Goal: Navigation & Orientation: Find specific page/section

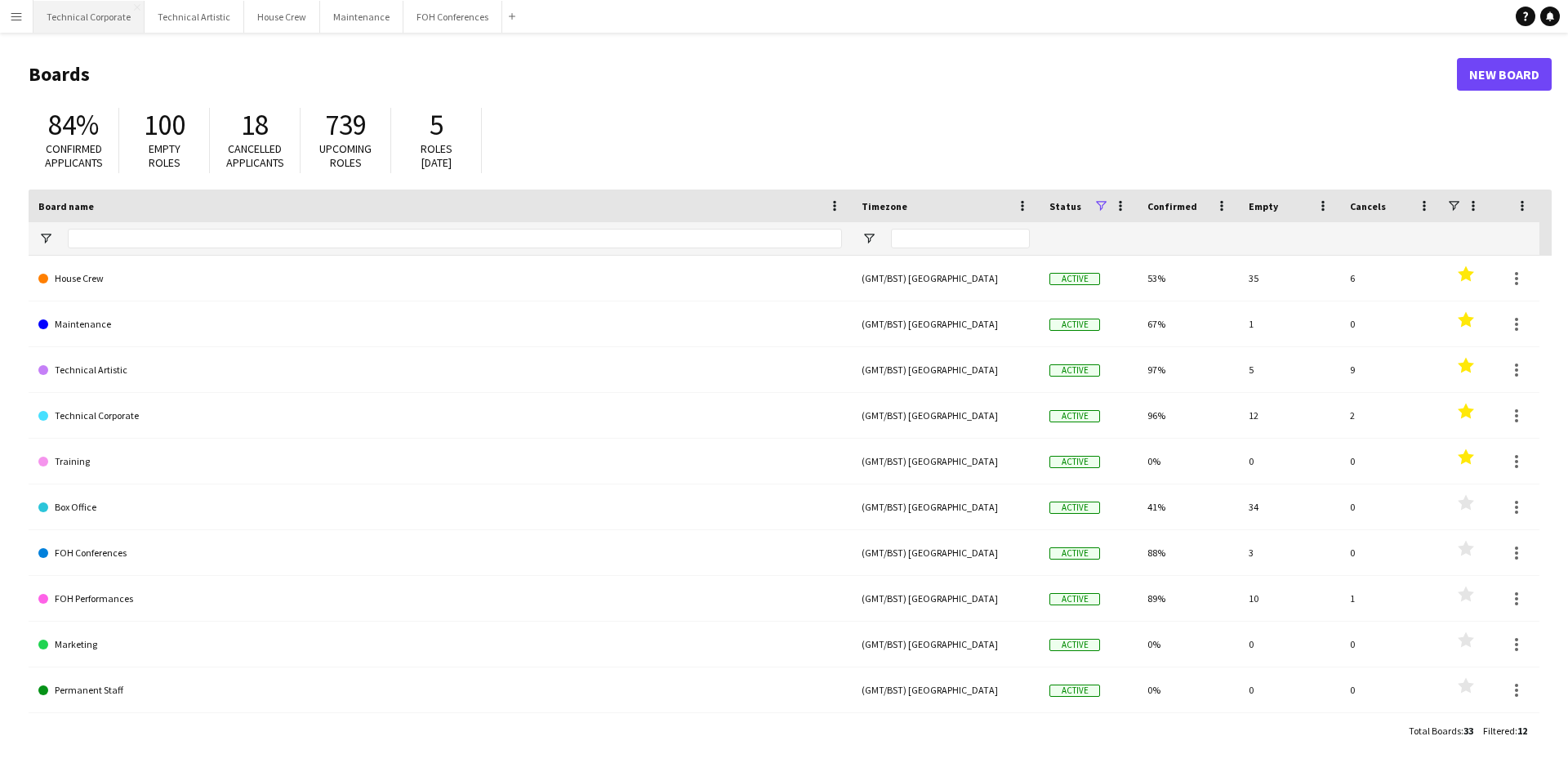
click at [100, 23] on button "Technical Corporate Close" at bounding box center [89, 17] width 112 height 32
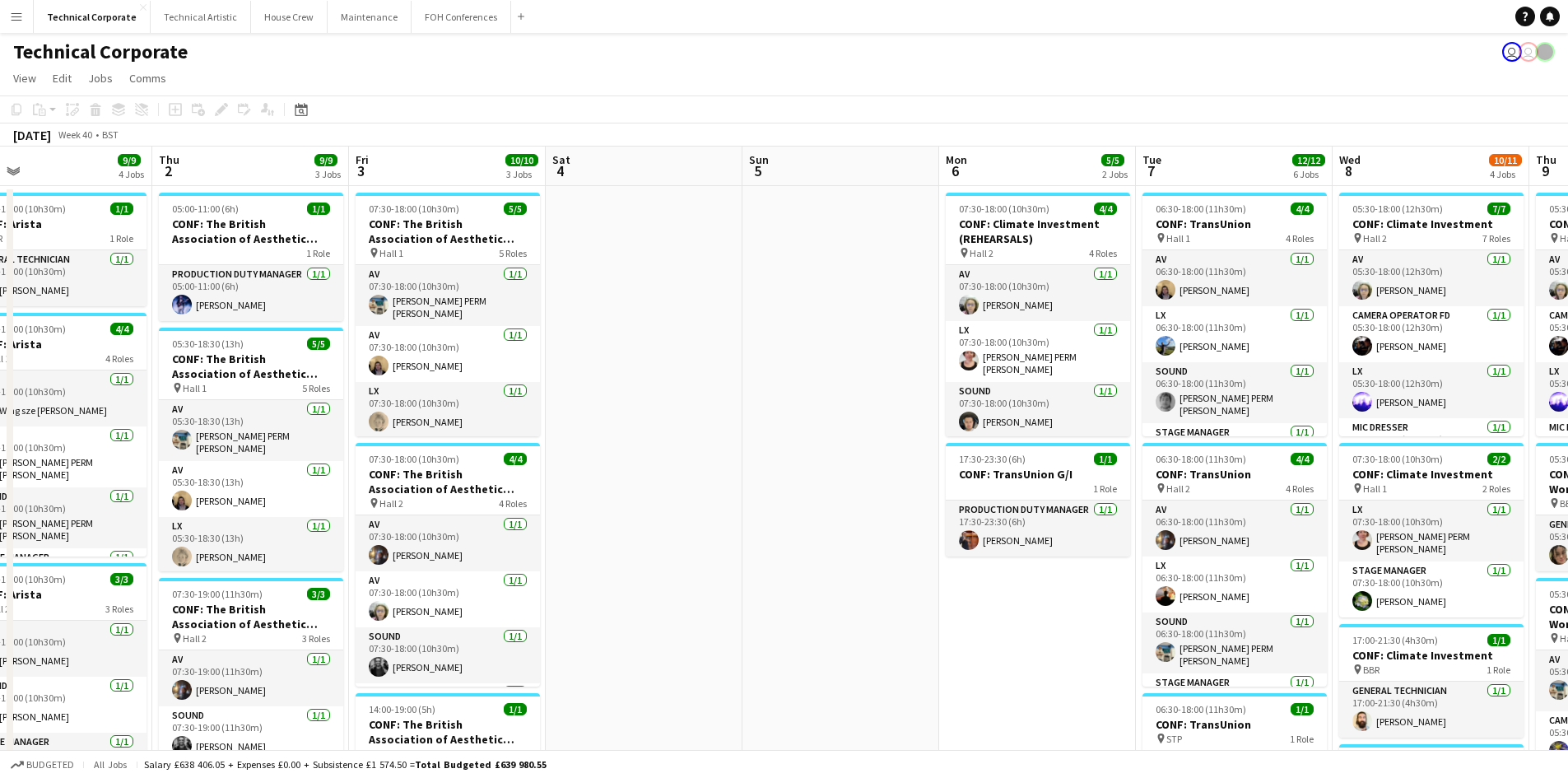
scroll to position [0, 635]
drag, startPoint x: 1268, startPoint y: 371, endPoint x: 633, endPoint y: 418, distance: 636.7
click at [633, 418] on app-calendar-viewport "Sun 28 Mon 29 1/1 1 Job Tue 30 9/9 3 Jobs Wed 1 9/9 4 Jobs Thu 2 9/9 3 Jobs Fri…" at bounding box center [784, 683] width 1568 height 1073
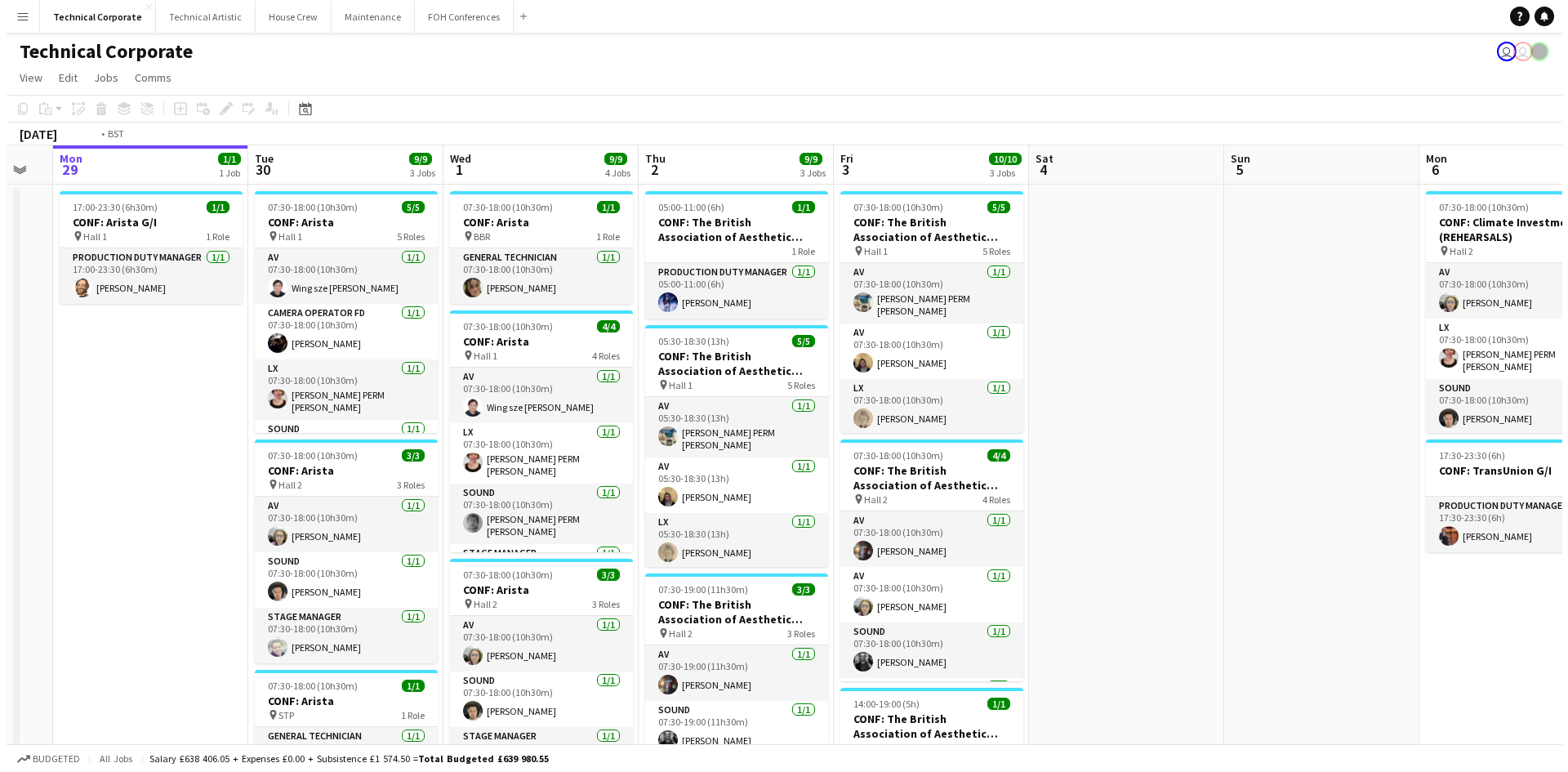
scroll to position [0, 520]
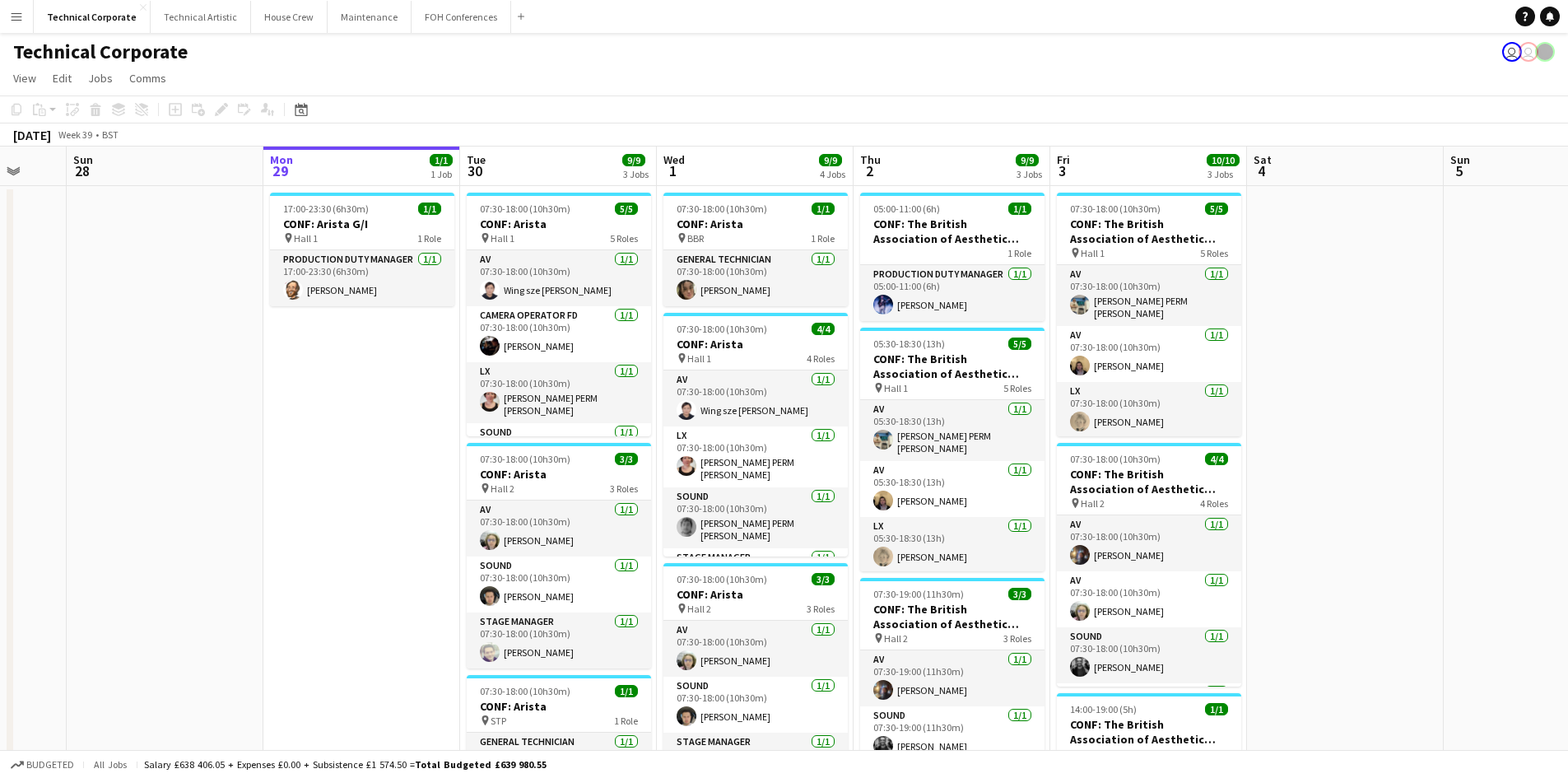
drag, startPoint x: 859, startPoint y: 363, endPoint x: 1580, endPoint y: 407, distance: 722.3
click at [1568, 407] on html "Menu Boards Boards Boards All jobs Status Workforce Workforce My Workforce Recr…" at bounding box center [784, 624] width 1568 height 1247
click at [176, 10] on button "Technical Artistic Close" at bounding box center [200, 17] width 100 height 32
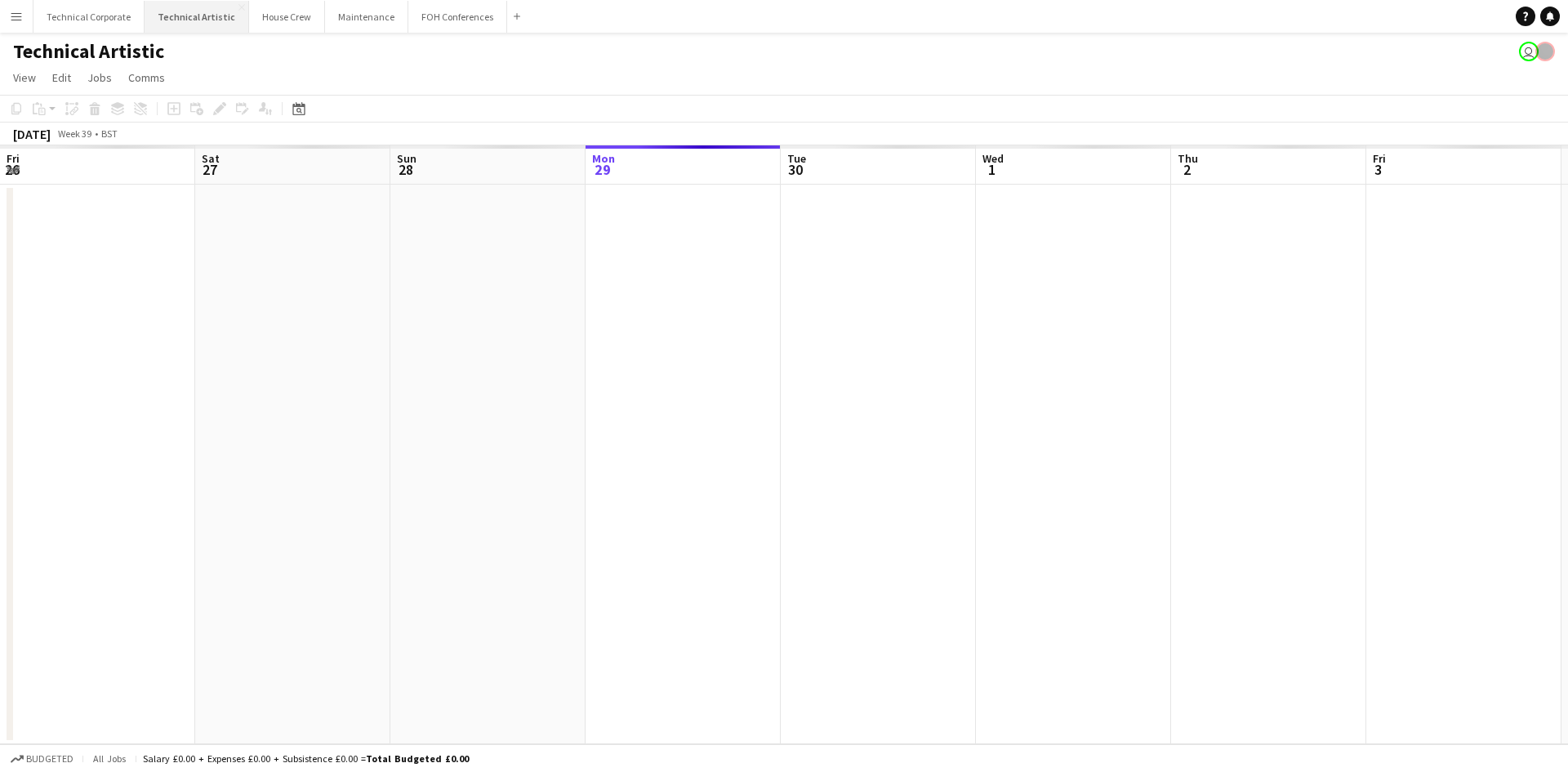
scroll to position [0, 390]
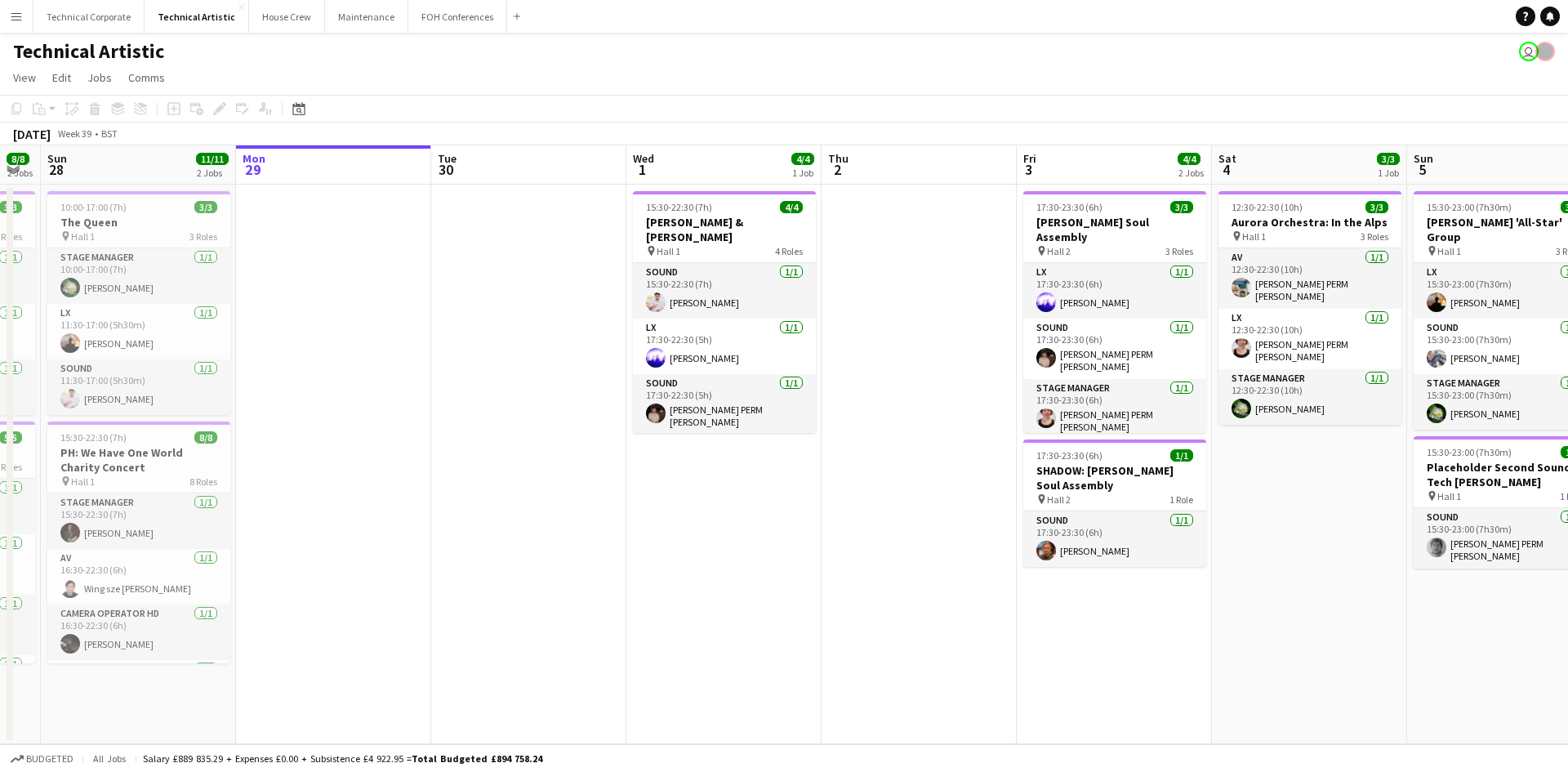
drag, startPoint x: 303, startPoint y: 374, endPoint x: 1521, endPoint y: 356, distance: 1218.1
click at [1521, 356] on app-calendar-viewport "Fri 26 6/6 3 Jobs Sat 27 8/8 2 Jobs Sun 28 11/11 2 Jobs Mon 29 Tue 30 Wed 1 4/4…" at bounding box center [784, 444] width 1568 height 598
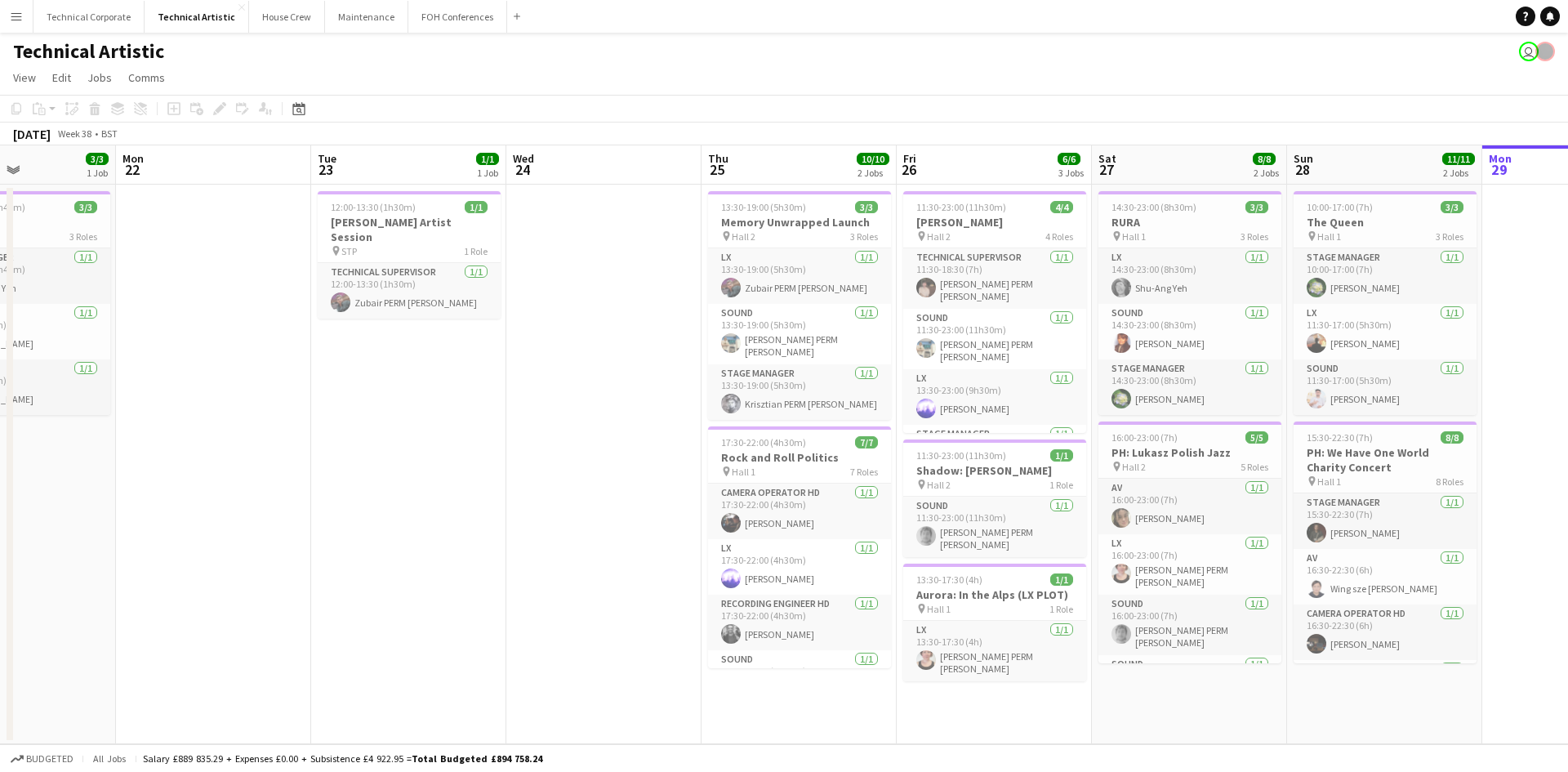
drag, startPoint x: 334, startPoint y: 369, endPoint x: 1377, endPoint y: 431, distance: 1044.8
click at [1377, 431] on app-calendar-viewport "Sat 20 8/8 2 Jobs Sun 21 3/3 1 Job Mon 22 Tue 23 1/1 1 Job Wed 24 Thu 25 10/10 …" at bounding box center [784, 444] width 1568 height 598
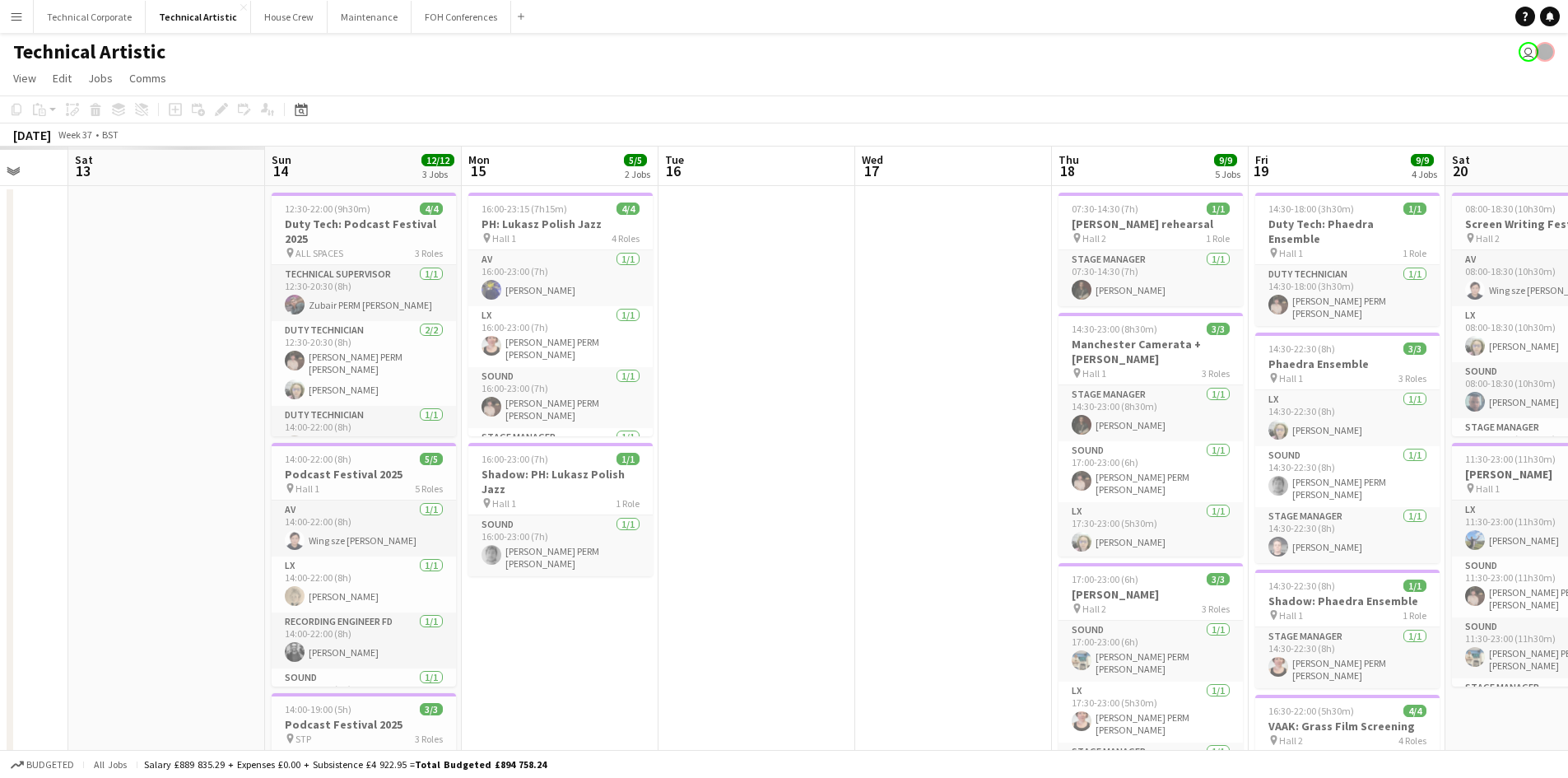
scroll to position [0, 357]
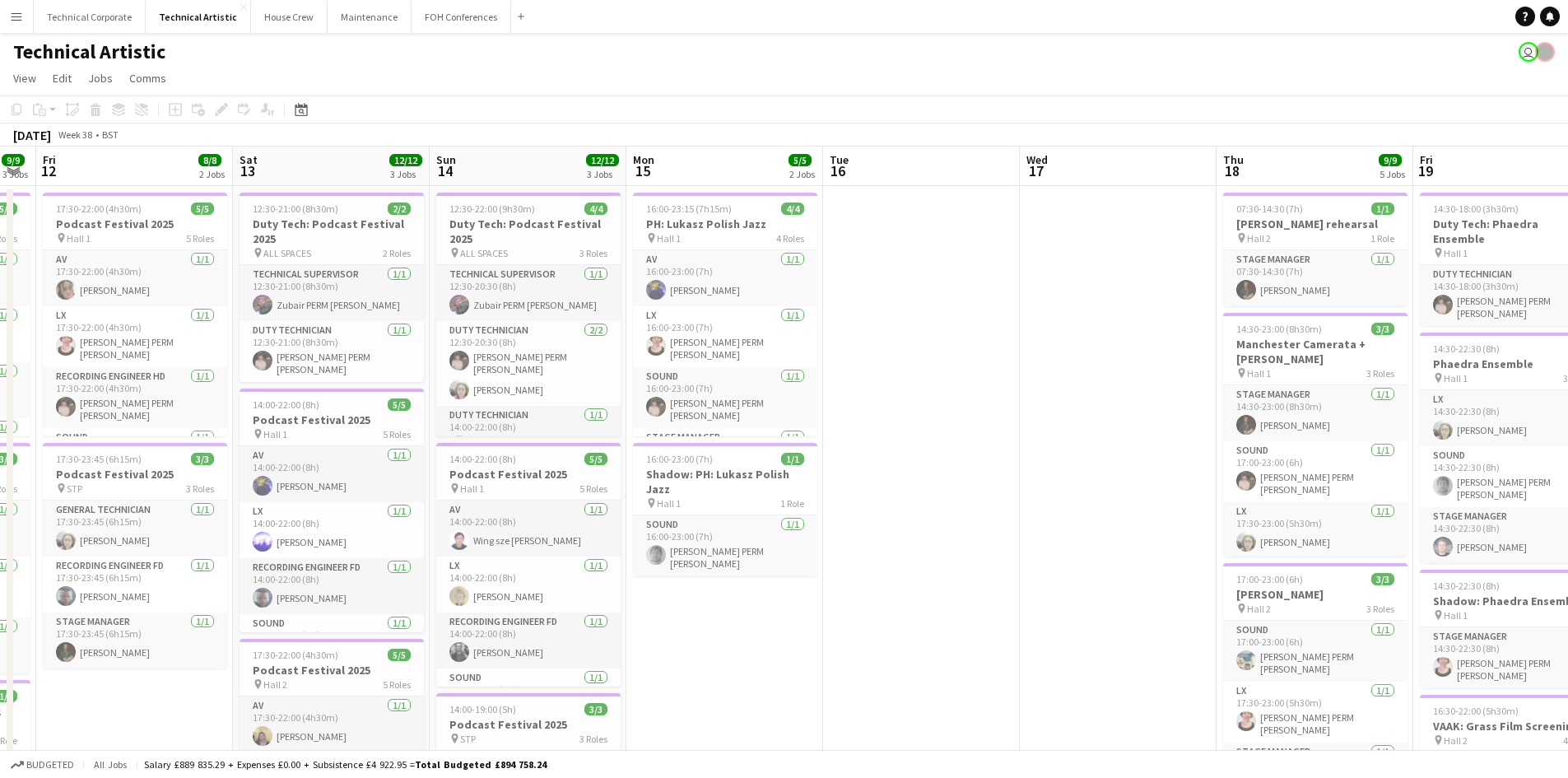
drag, startPoint x: 128, startPoint y: 500, endPoint x: 1080, endPoint y: 558, distance: 953.8
click at [1080, 558] on app-calendar-viewport "Wed 10 2/2 1 Job Thu 11 9/9 3 Jobs Fri 12 8/8 2 Jobs Sat 13 12/12 3 Jobs Sun 14…" at bounding box center [784, 612] width 1568 height 933
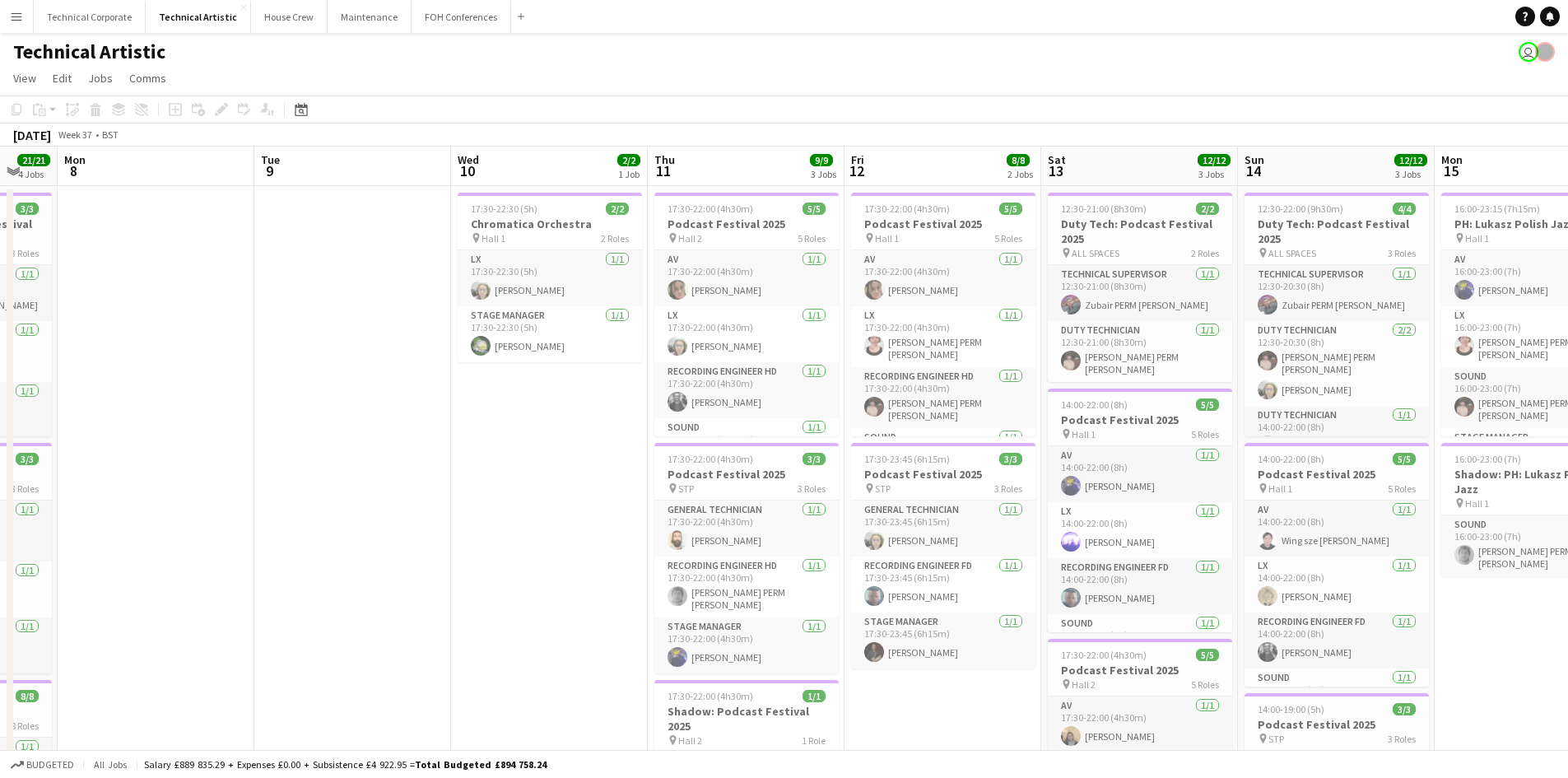
scroll to position [0, 511]
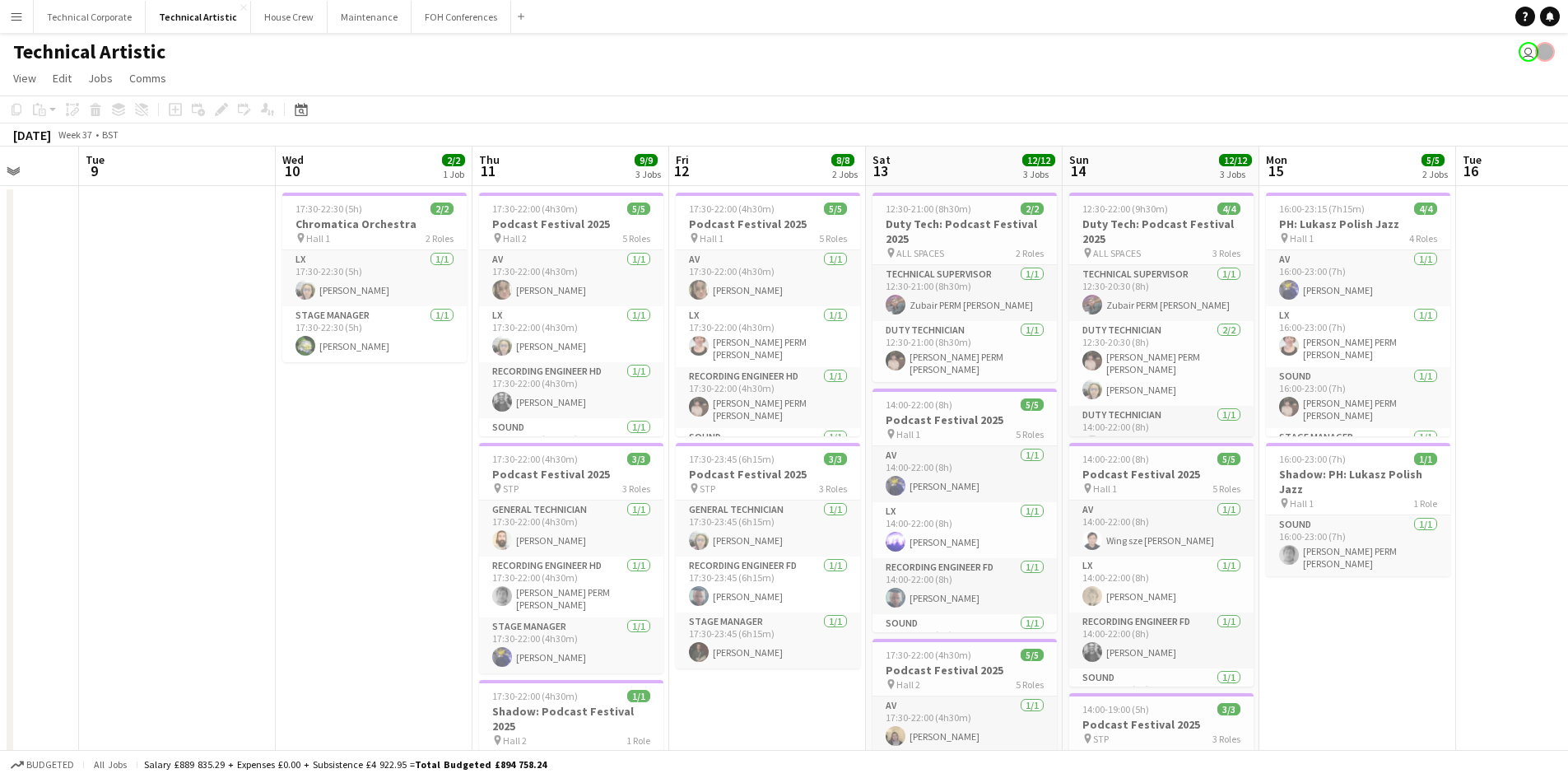
drag, startPoint x: 475, startPoint y: 592, endPoint x: 1108, endPoint y: 635, distance: 634.5
click at [1108, 635] on app-calendar-viewport "Sat 6 Sun 7 21/21 4 Jobs Mon 8 Tue 9 Wed 10 2/2 1 Job Thu 11 9/9 3 Jobs Fri 12 …" at bounding box center [784, 681] width 1568 height 1069
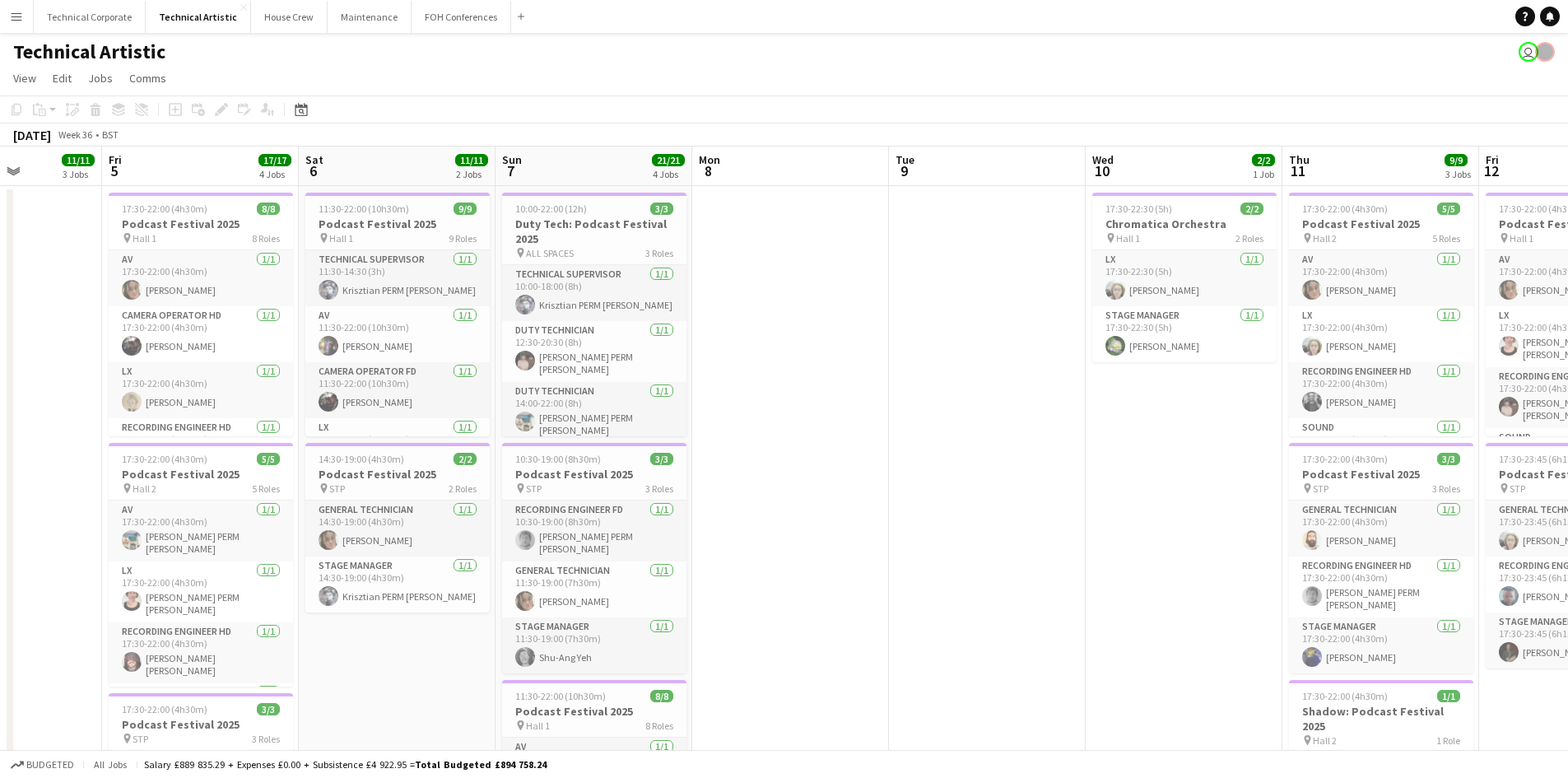
scroll to position [0, 503]
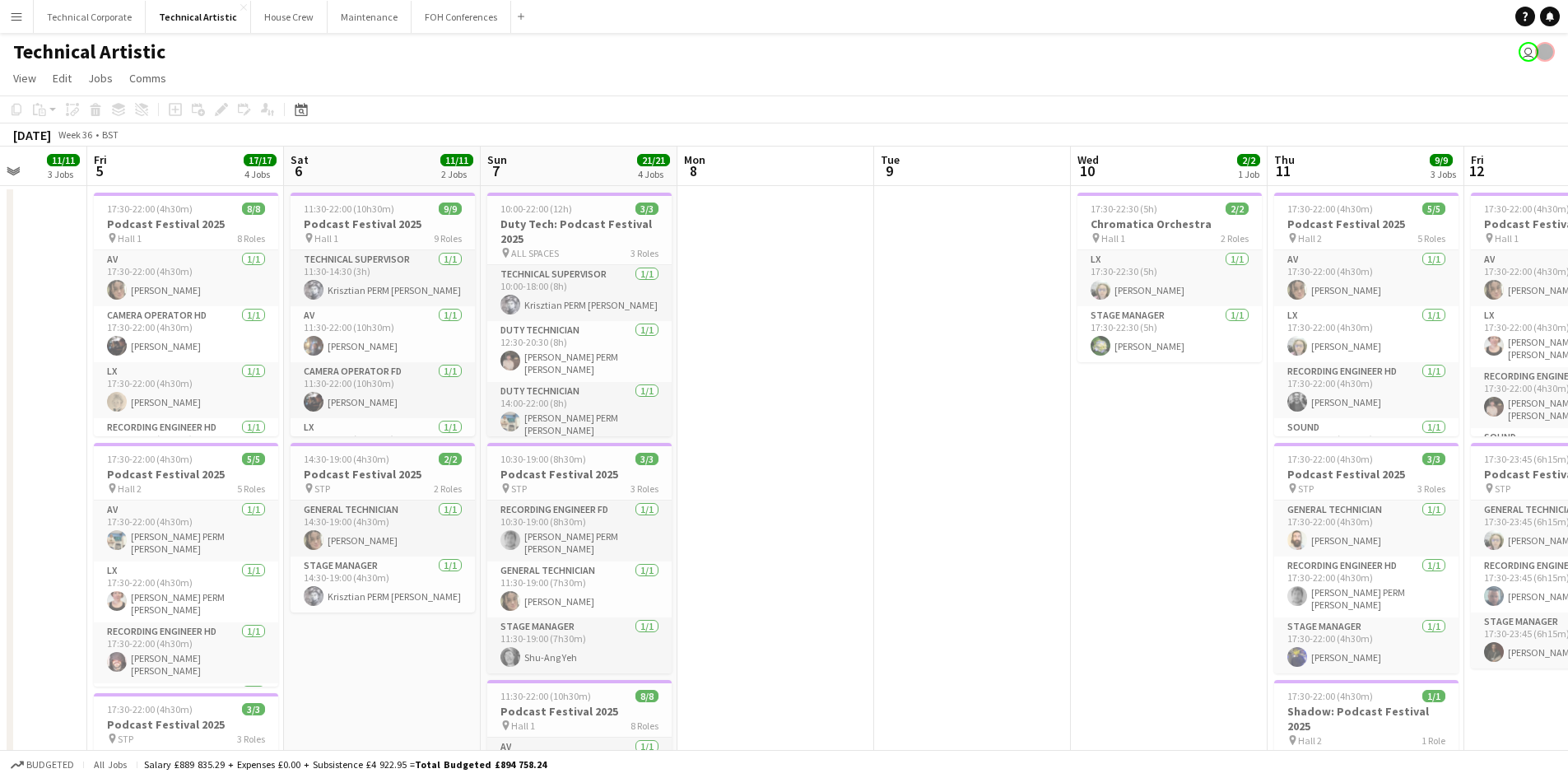
drag, startPoint x: 348, startPoint y: 537, endPoint x: 1143, endPoint y: 554, distance: 795.2
click at [1143, 554] on app-calendar-viewport "Tue 2 Wed 3 Thu 4 11/11 3 Jobs Fri 5 17/17 4 Jobs Sat 6 11/11 2 Jobs Sun 7 21/2…" at bounding box center [784, 681] width 1568 height 1069
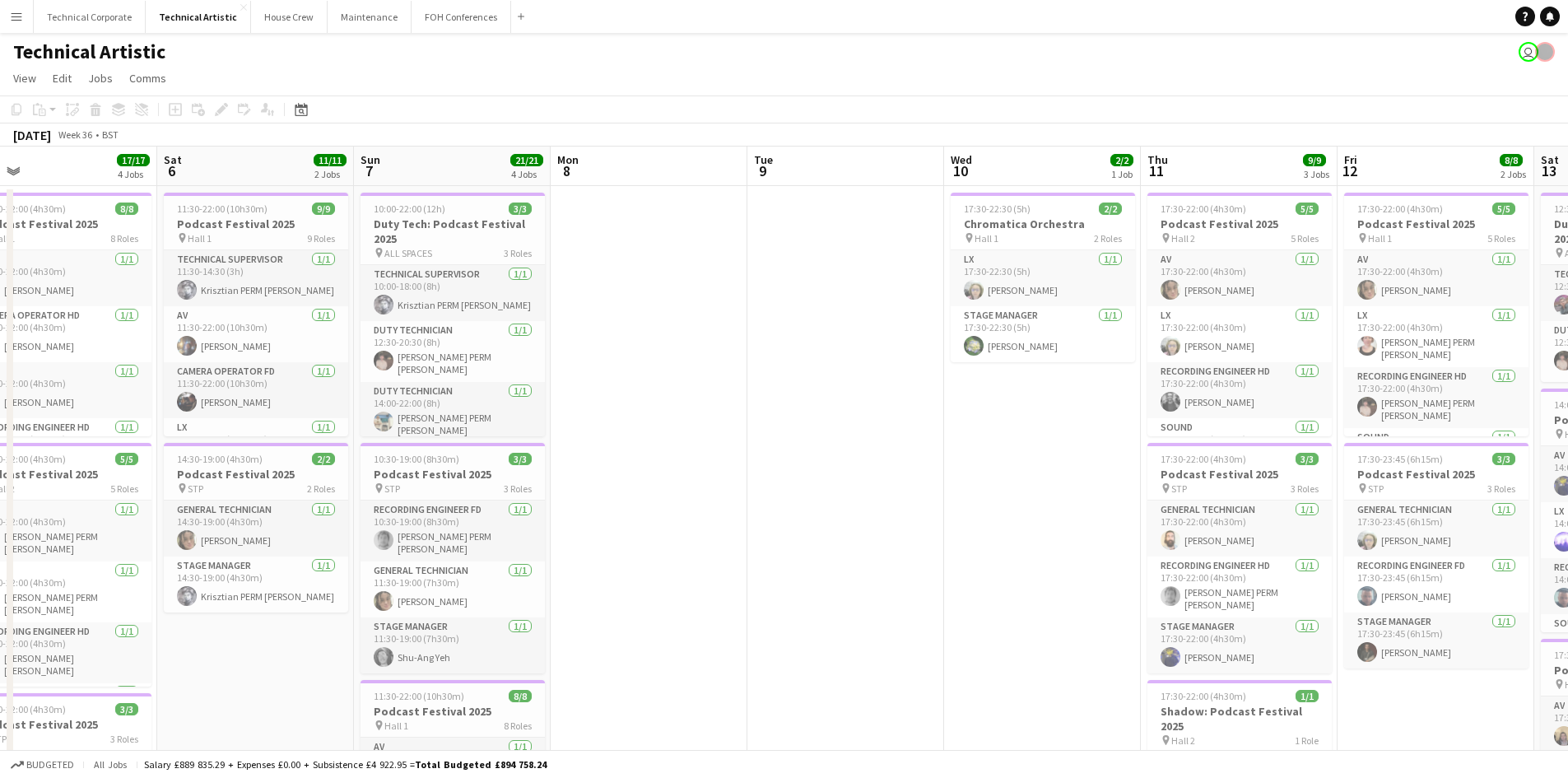
drag, startPoint x: 1027, startPoint y: 570, endPoint x: 506, endPoint y: 568, distance: 521.0
click at [506, 568] on app-calendar-viewport "Tue 2 6/6 1 Job Wed 3 Thu 4 11/11 3 Jobs Fri 5 17/17 4 Jobs Sat 6 11/11 2 Jobs …" at bounding box center [784, 681] width 1568 height 1069
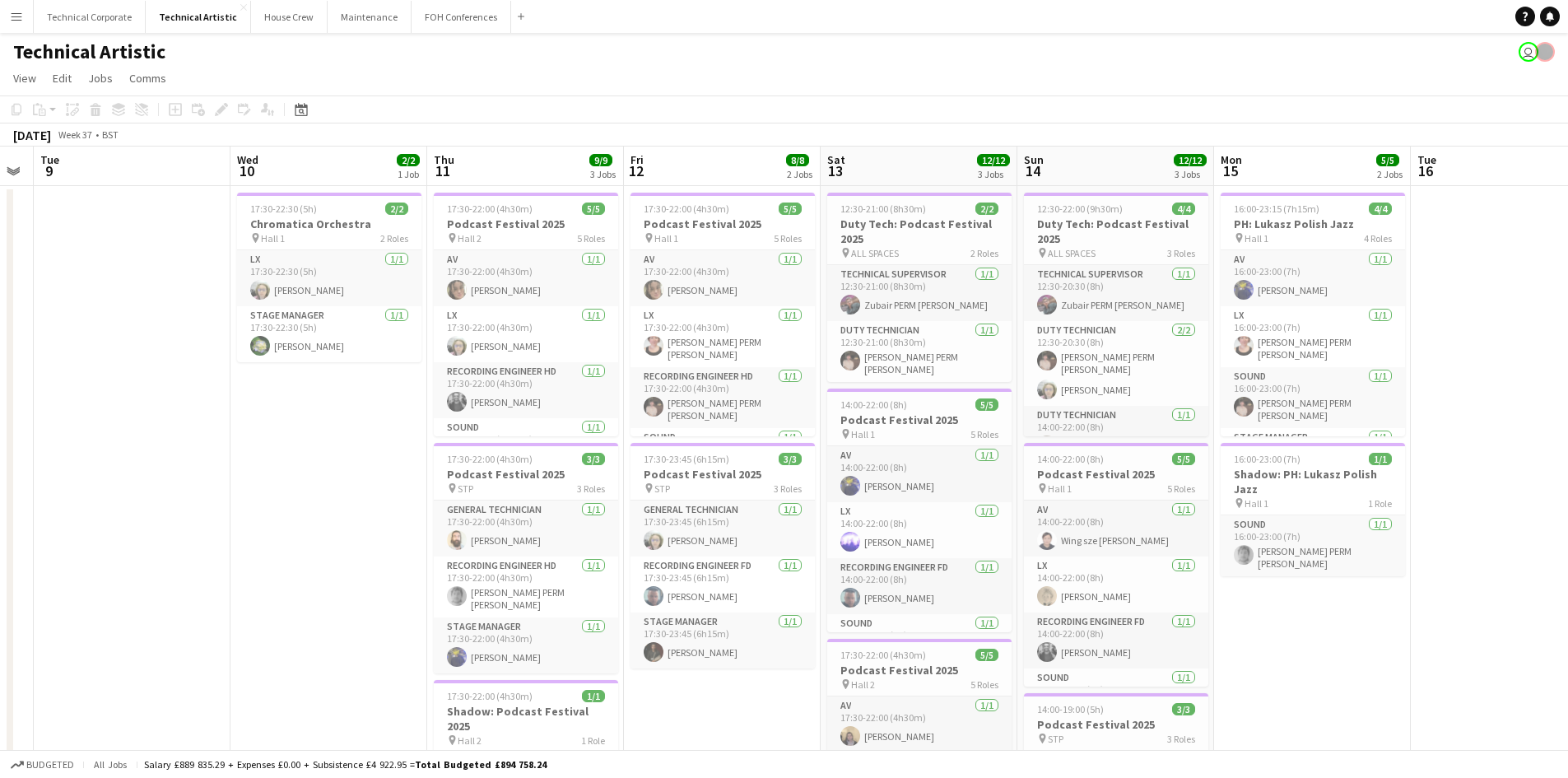
scroll to position [0, 565]
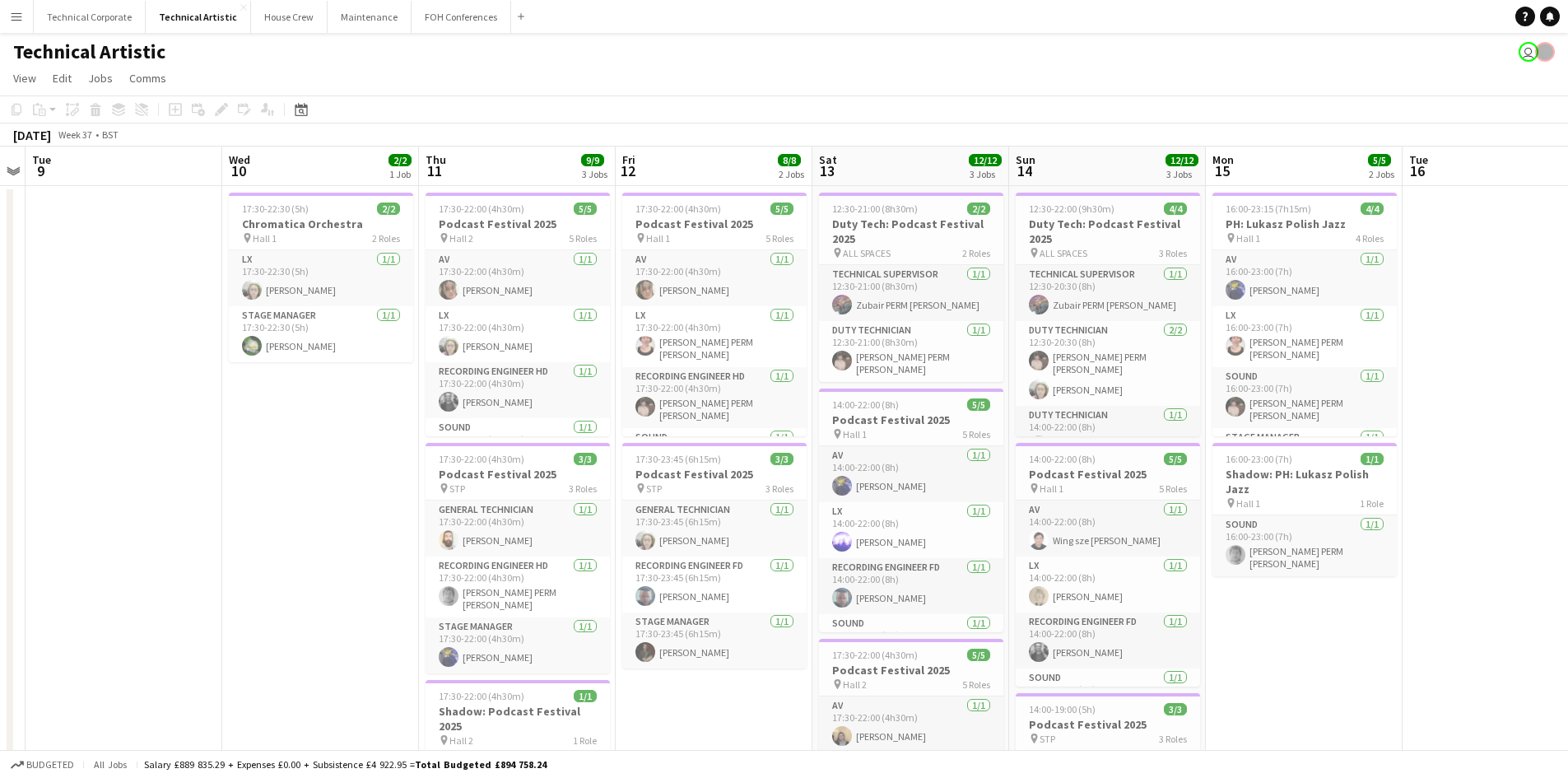
drag, startPoint x: 1115, startPoint y: 721, endPoint x: 786, endPoint y: 689, distance: 330.6
click at [786, 689] on app-calendar-viewport "Sat 6 11/11 2 Jobs Sun 7 21/21 4 Jobs Mon 8 Tue 9 Wed 10 2/2 1 Job Thu 11 9/9 3…" at bounding box center [784, 681] width 1568 height 1069
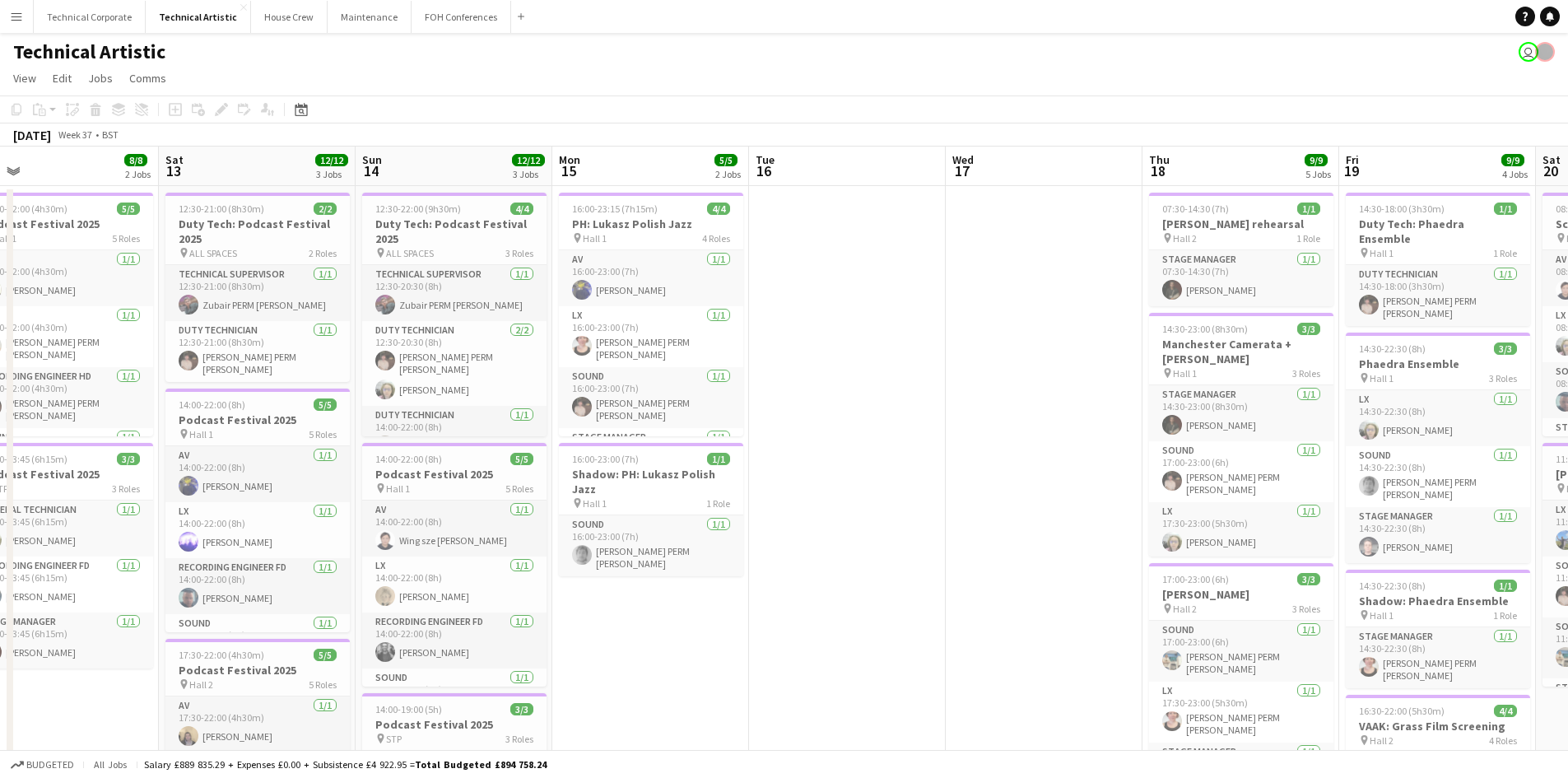
scroll to position [0, 632]
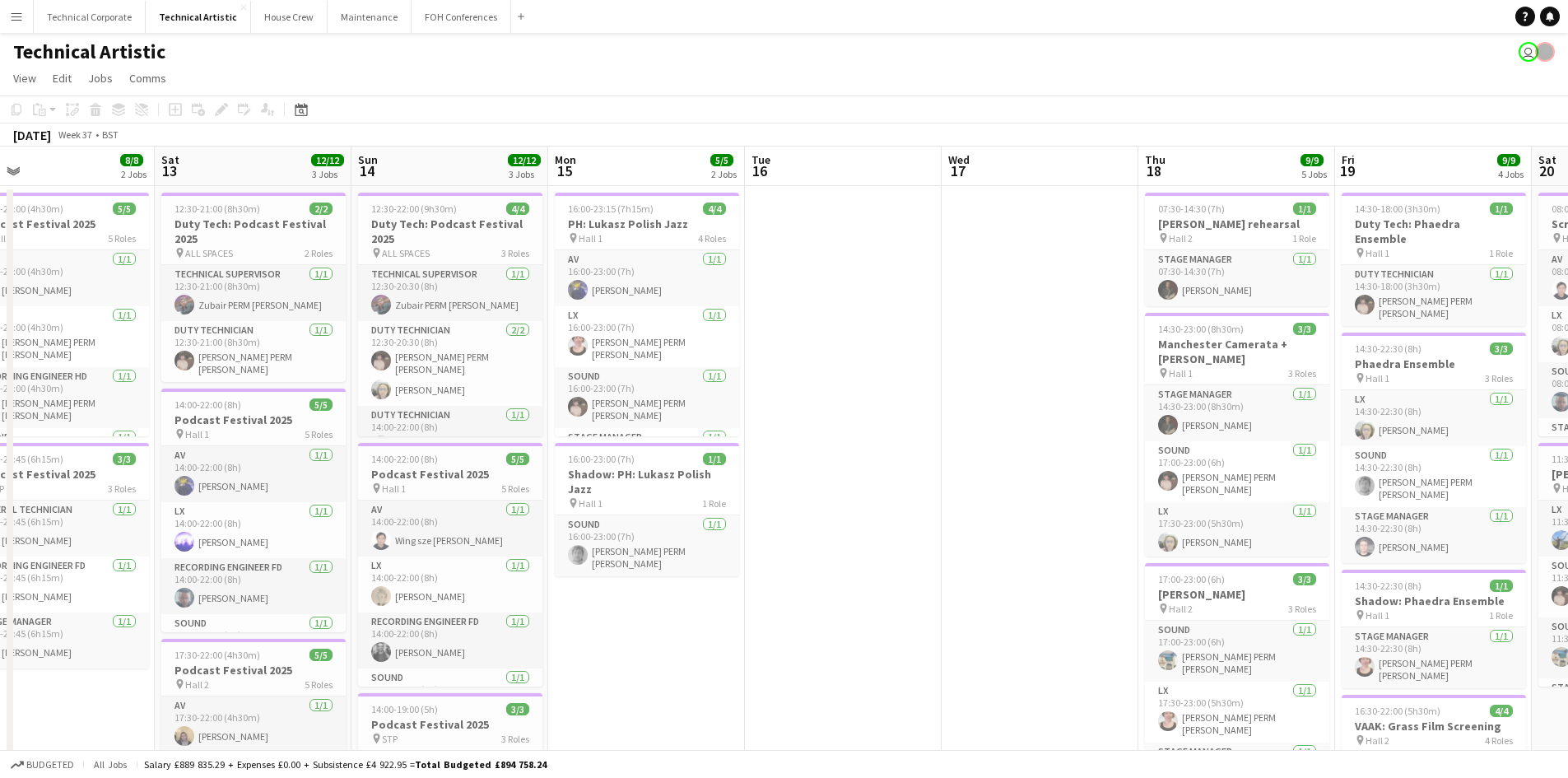
drag, startPoint x: 1371, startPoint y: 671, endPoint x: 714, endPoint y: 687, distance: 657.2
click at [714, 687] on app-calendar-viewport "Tue 9 Wed 10 2/2 1 Job Thu 11 9/9 3 Jobs Fri 12 8/8 2 Jobs Sat 13 12/12 3 Jobs …" at bounding box center [784, 681] width 1568 height 1069
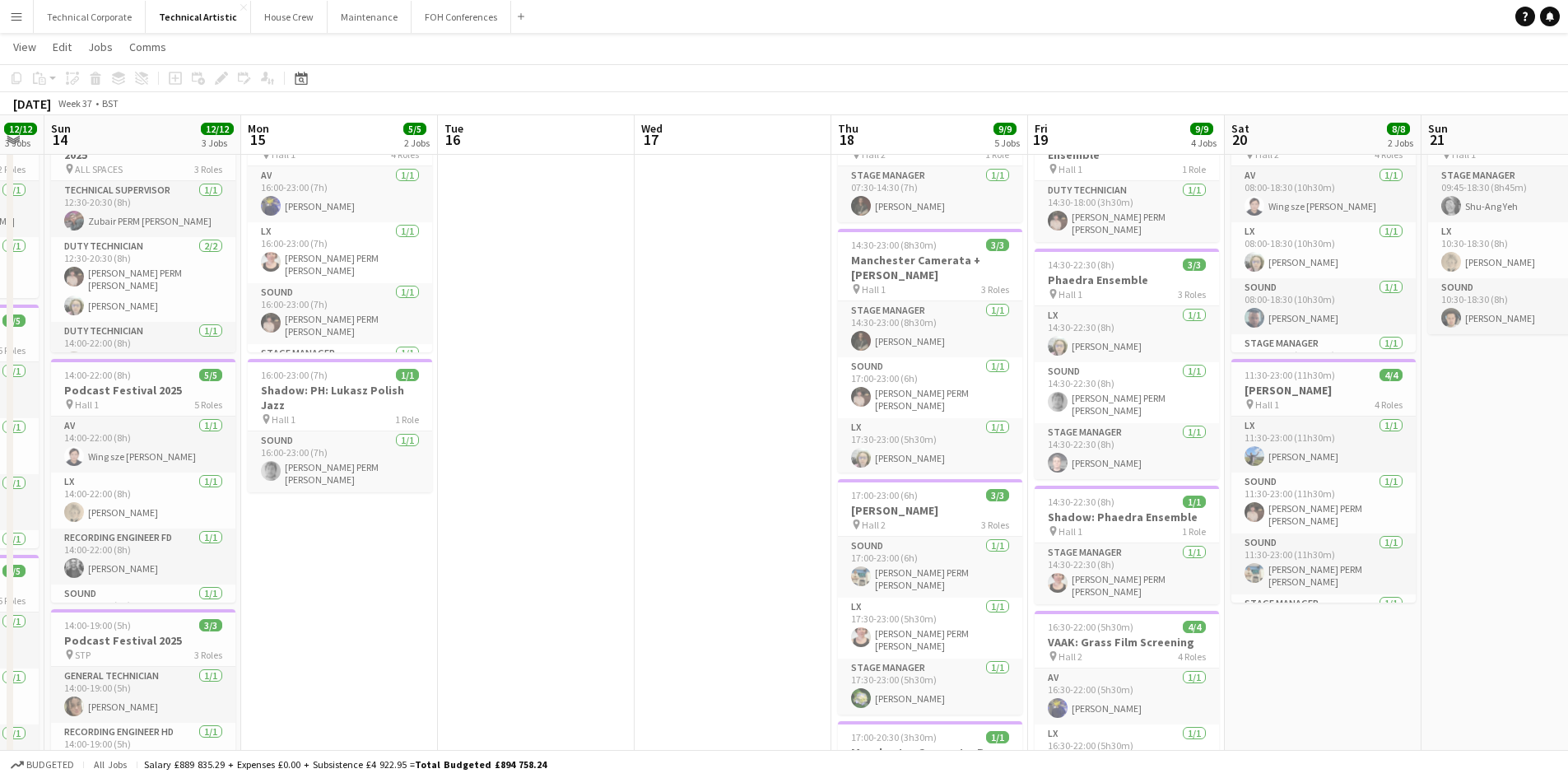
drag, startPoint x: 1029, startPoint y: 504, endPoint x: 717, endPoint y: 534, distance: 313.4
click at [717, 534] on app-calendar-viewport "Thu 11 9/9 3 Jobs Fri 12 8/8 2 Jobs Sat 13 12/12 3 Jobs Sun 14 12/12 3 Jobs Mon…" at bounding box center [784, 557] width 1568 height 1150
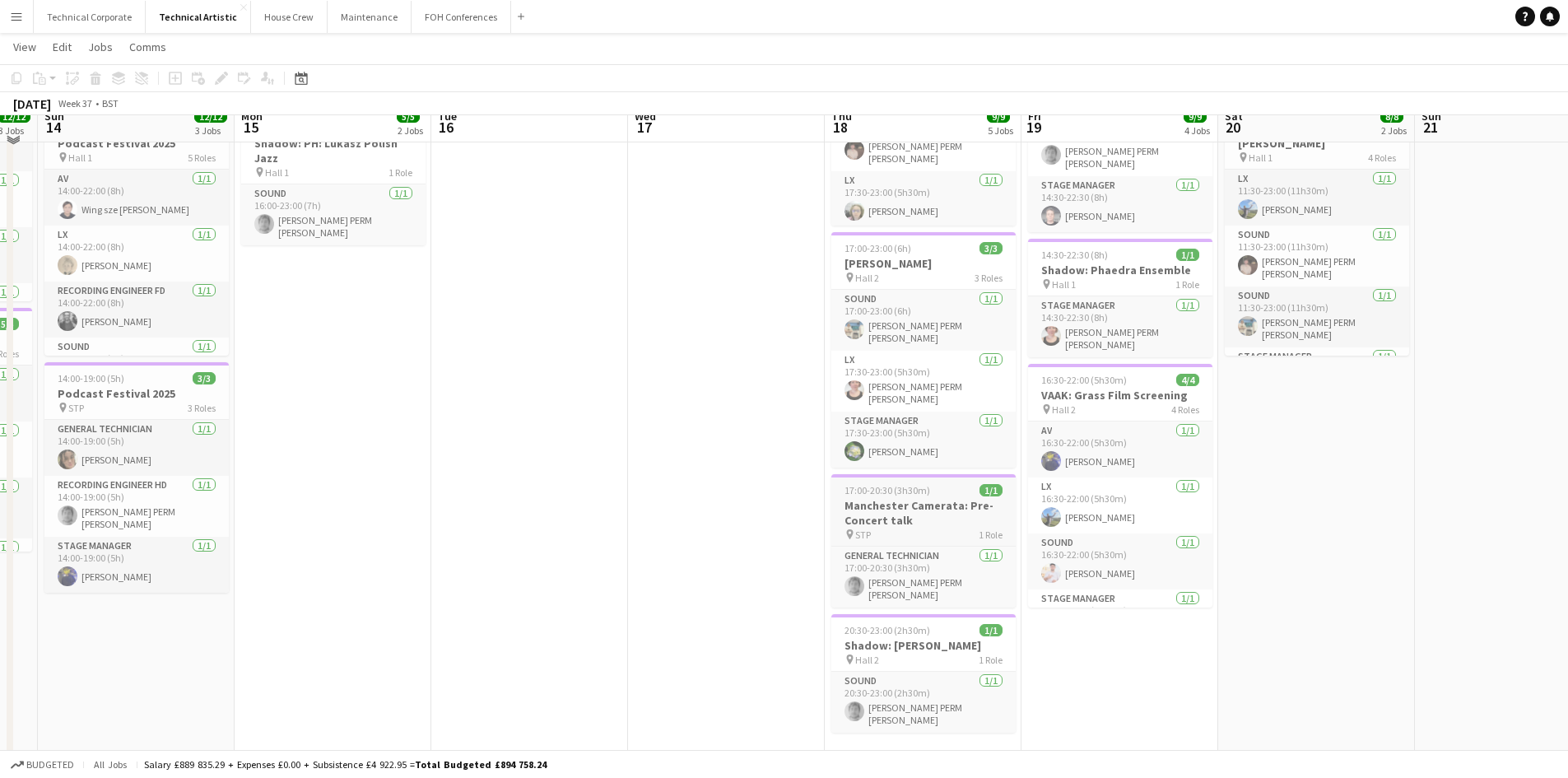
scroll to position [0, 0]
